Goal: Information Seeking & Learning: Learn about a topic

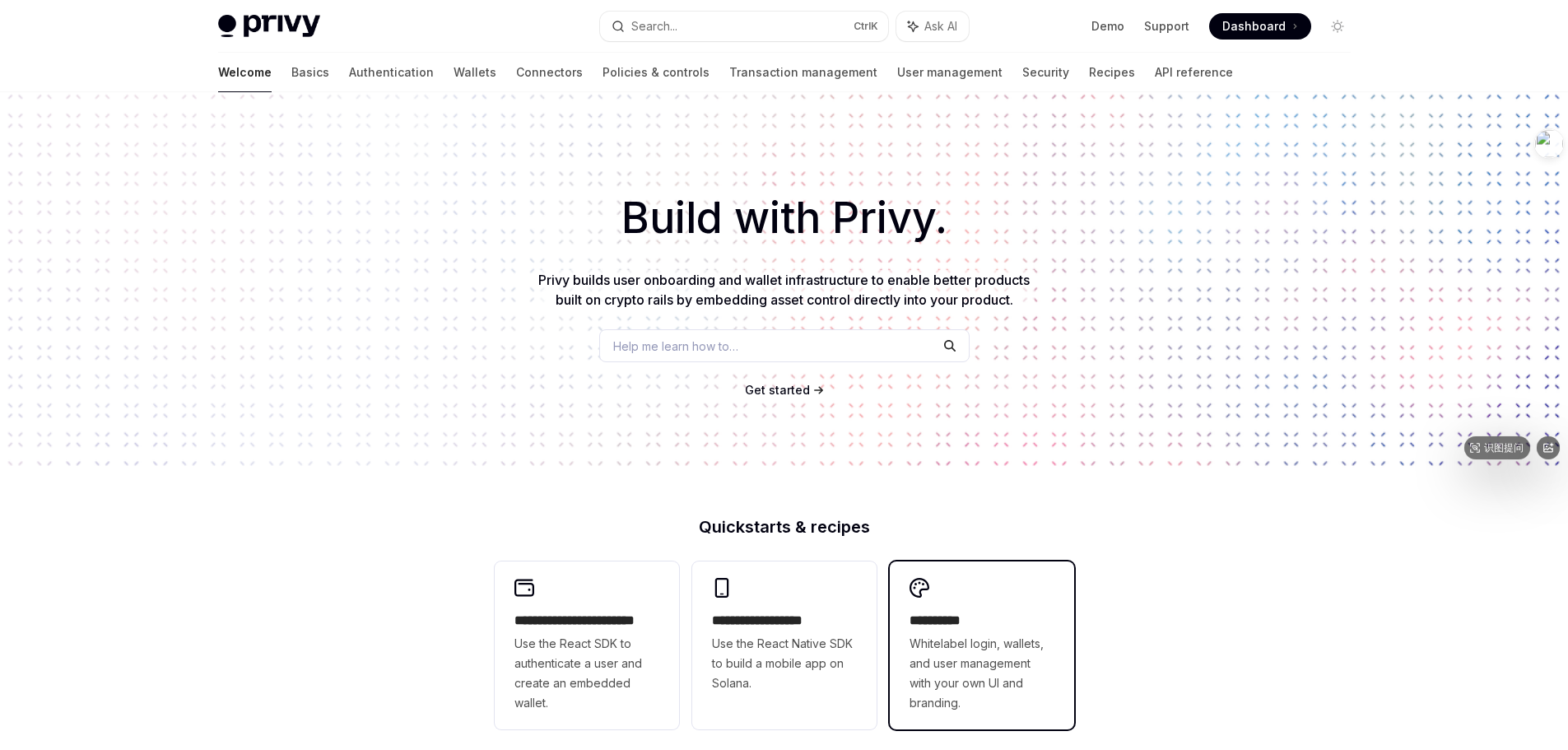
scroll to position [412, 0]
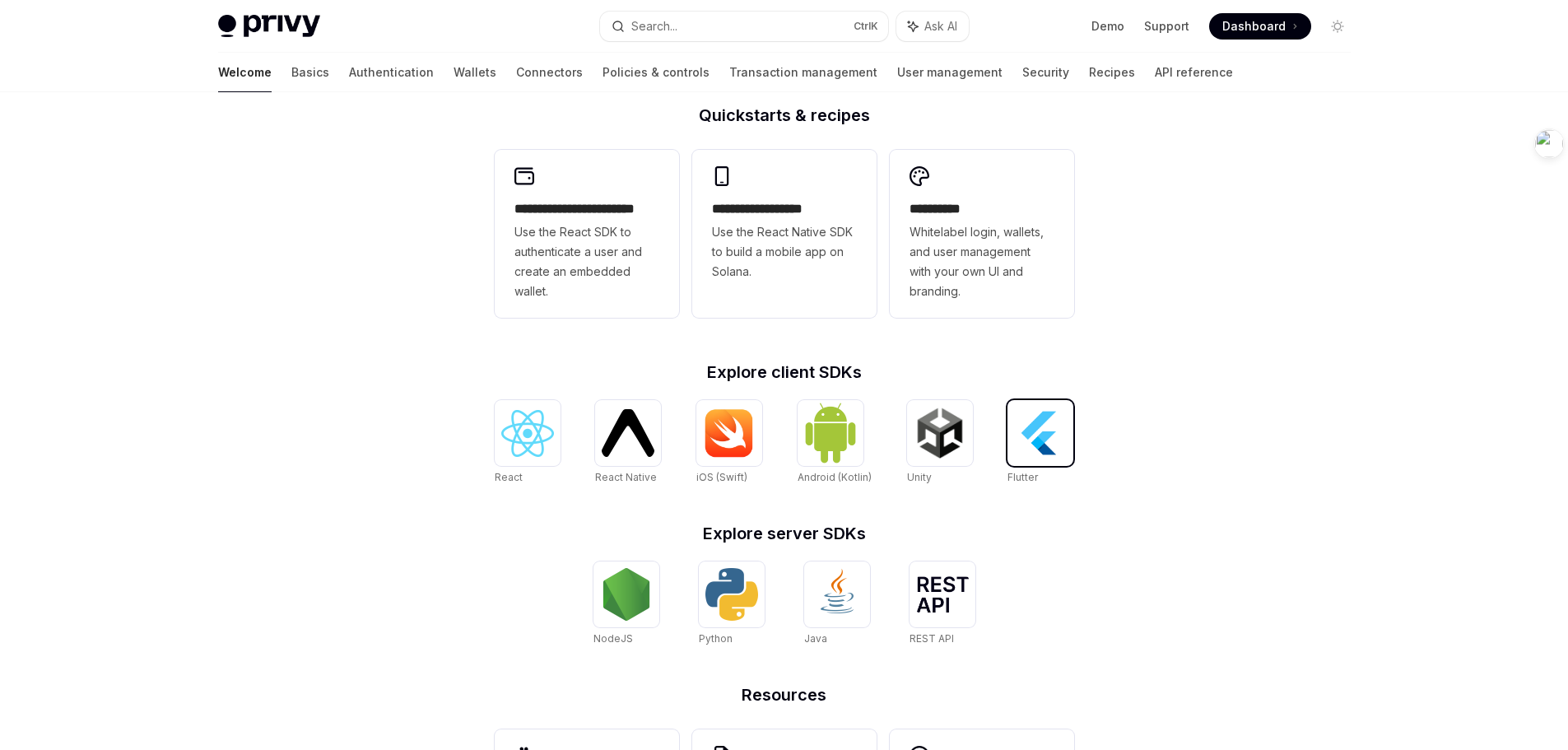
click at [1047, 441] on img at bounding box center [1040, 433] width 53 height 53
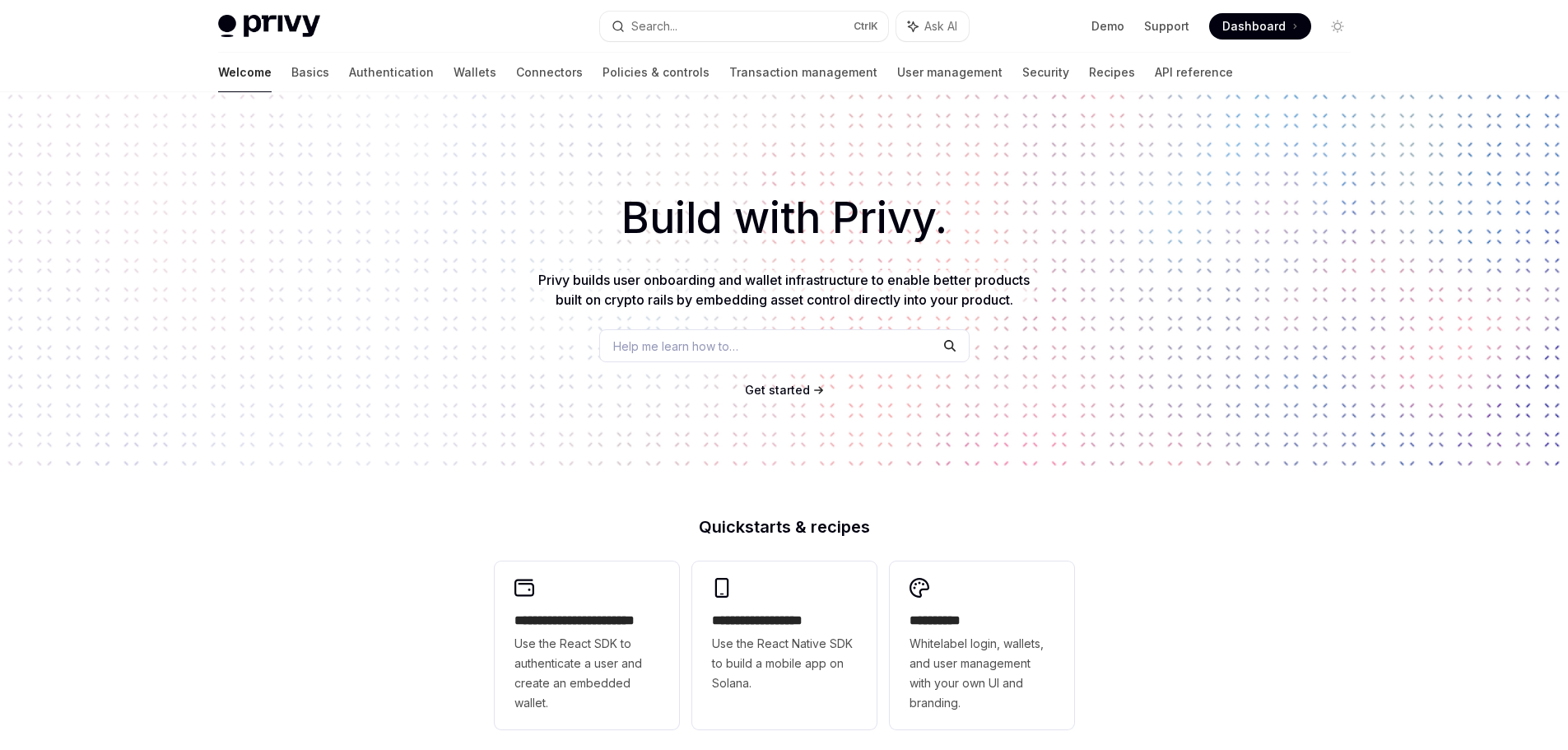
scroll to position [559, 0]
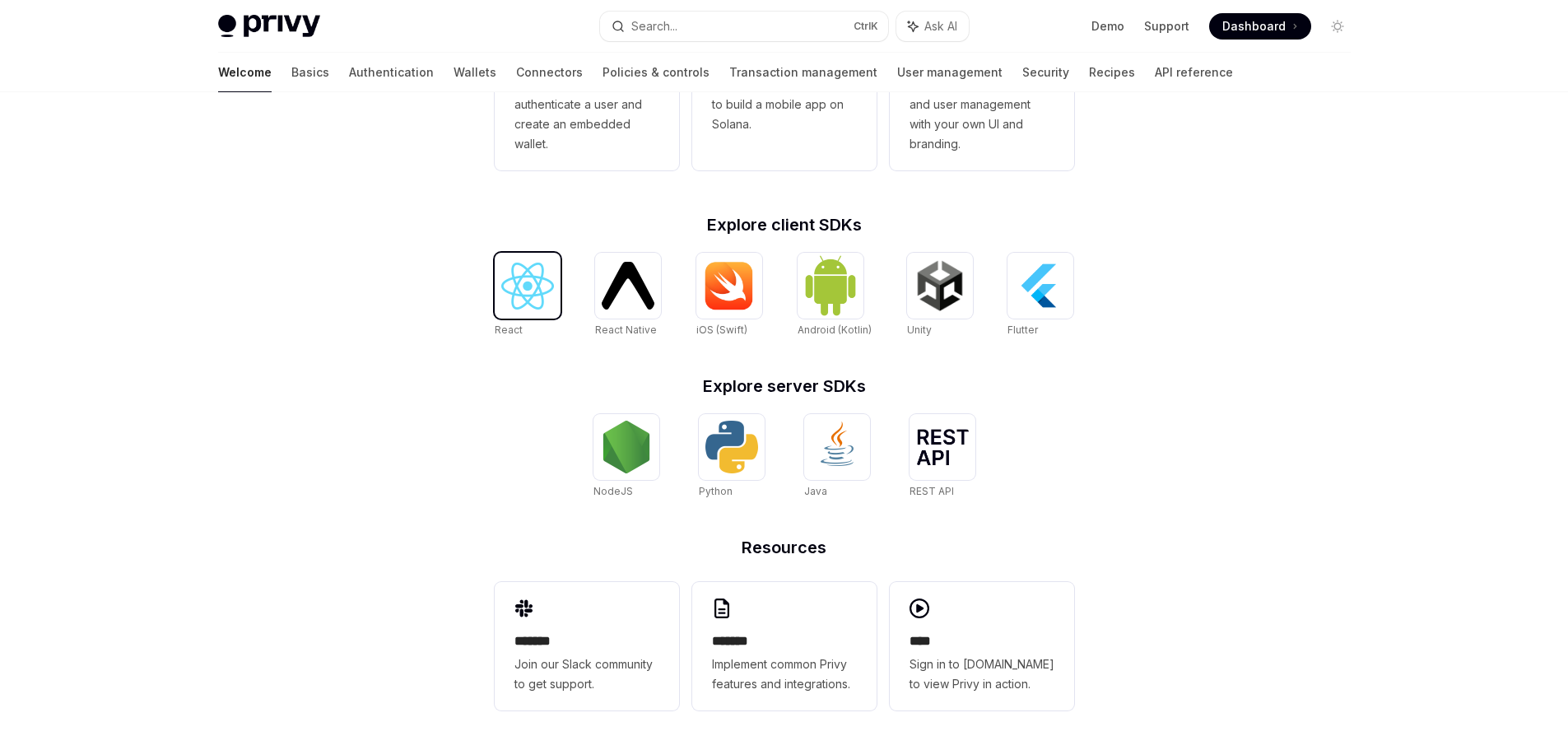
click at [529, 290] on img at bounding box center [528, 285] width 53 height 47
type textarea "*"
